Goal: Transaction & Acquisition: Download file/media

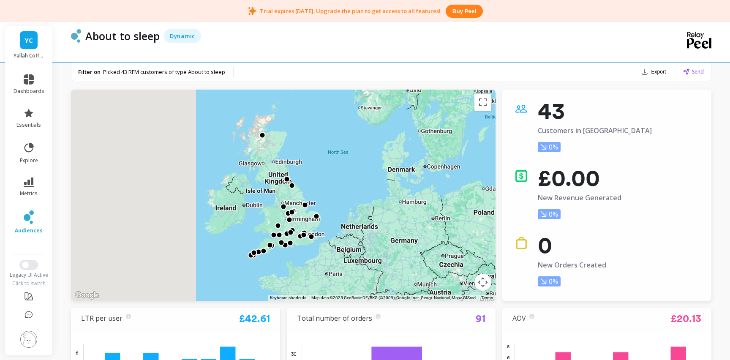
click at [656, 74] on button "Export" at bounding box center [654, 72] width 32 height 12
click at [641, 91] on button "CSV" at bounding box center [639, 94] width 75 height 15
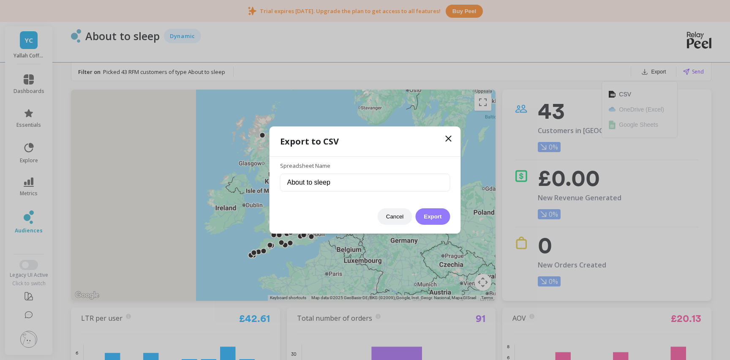
click at [435, 214] on button "Export" at bounding box center [432, 216] width 35 height 16
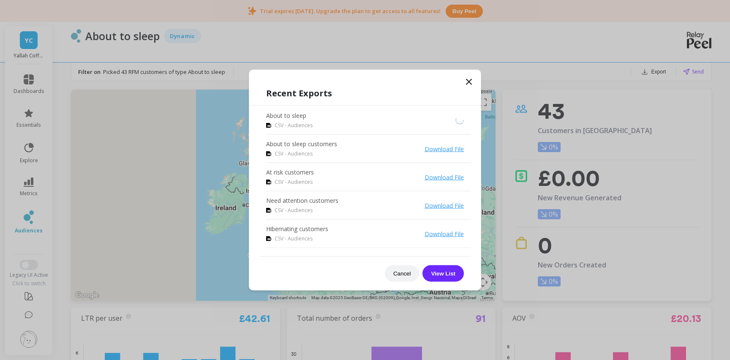
click at [451, 147] on link "Download File" at bounding box center [443, 149] width 39 height 8
click at [447, 177] on link "Download File" at bounding box center [443, 177] width 39 height 8
click at [445, 208] on link "Download File" at bounding box center [443, 205] width 39 height 8
click at [445, 234] on link "Download File" at bounding box center [443, 234] width 39 height 8
click at [469, 80] on icon at bounding box center [469, 82] width 10 height 10
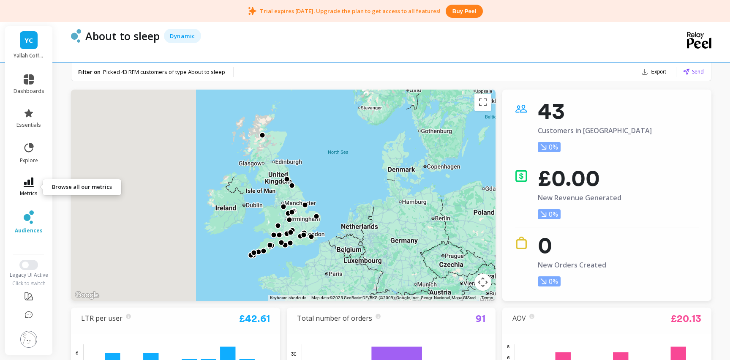
click at [26, 183] on icon at bounding box center [29, 181] width 10 height 9
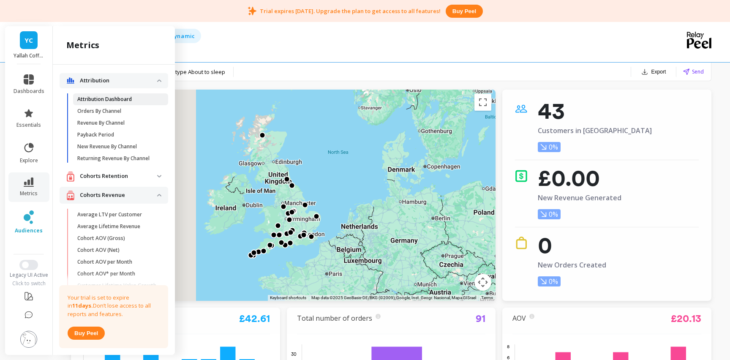
click at [117, 103] on link "Attribution Dashboard" at bounding box center [120, 99] width 95 height 12
